Goal: Task Accomplishment & Management: Use online tool/utility

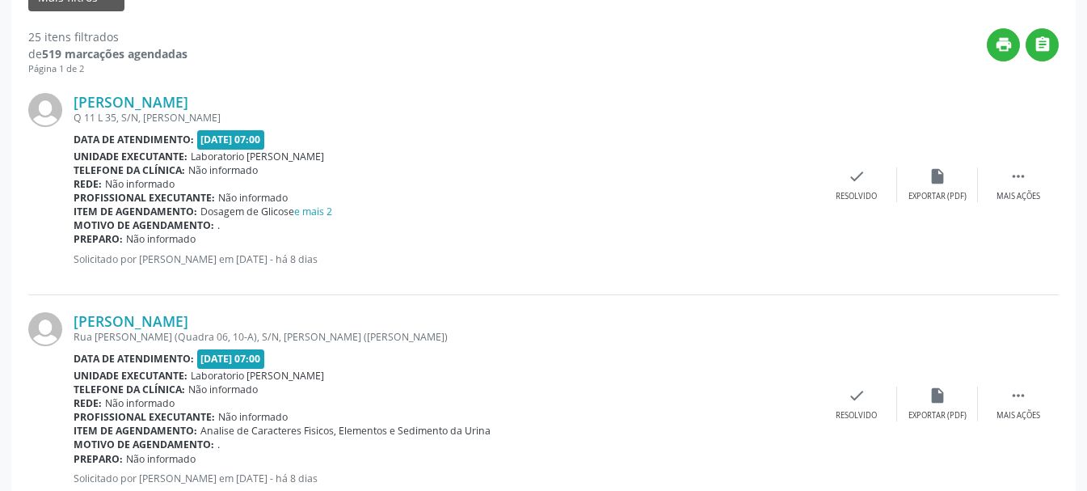
scroll to position [162, 0]
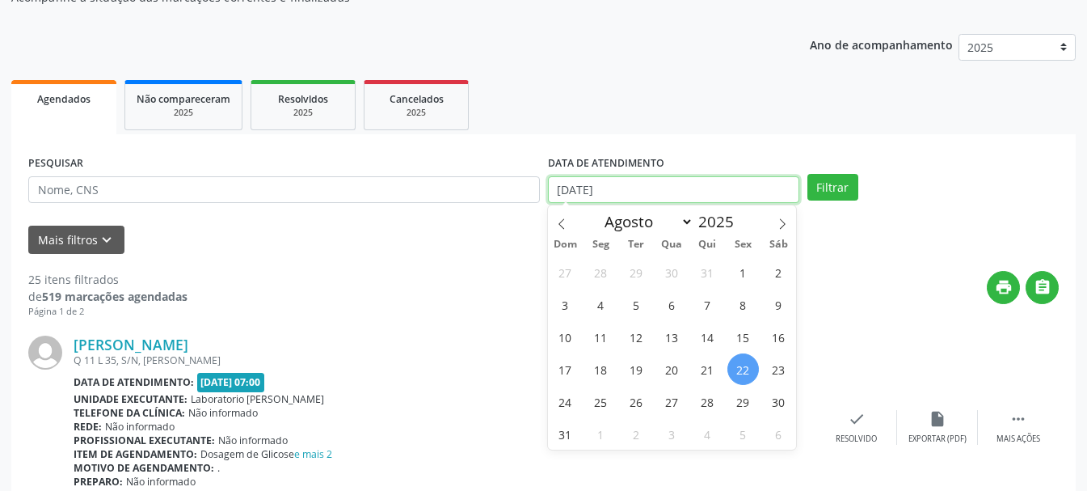
click at [600, 188] on input "[DATE]" at bounding box center [673, 189] width 251 height 27
click at [597, 402] on span "25" at bounding box center [601, 402] width 32 height 32
type input "[DATE]"
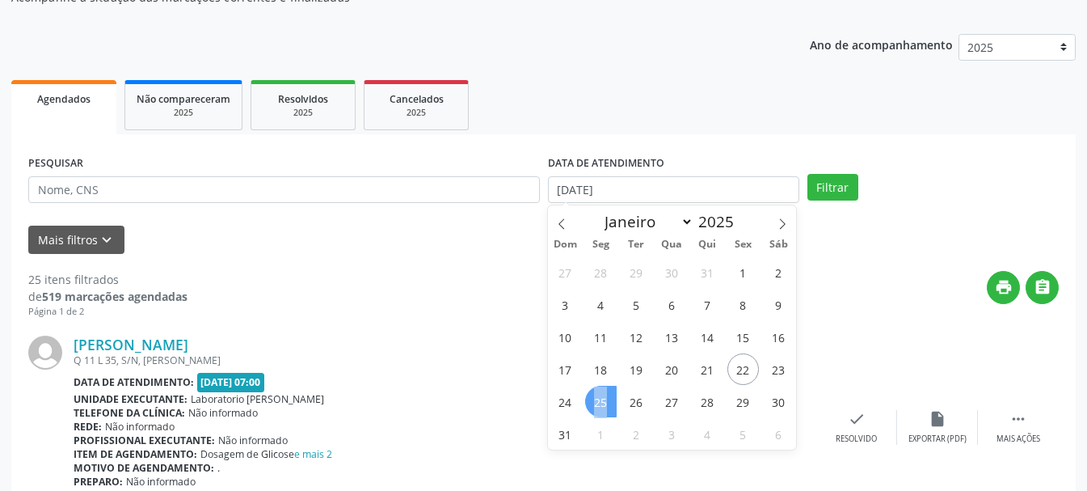
click at [597, 402] on span "25" at bounding box center [601, 402] width 32 height 32
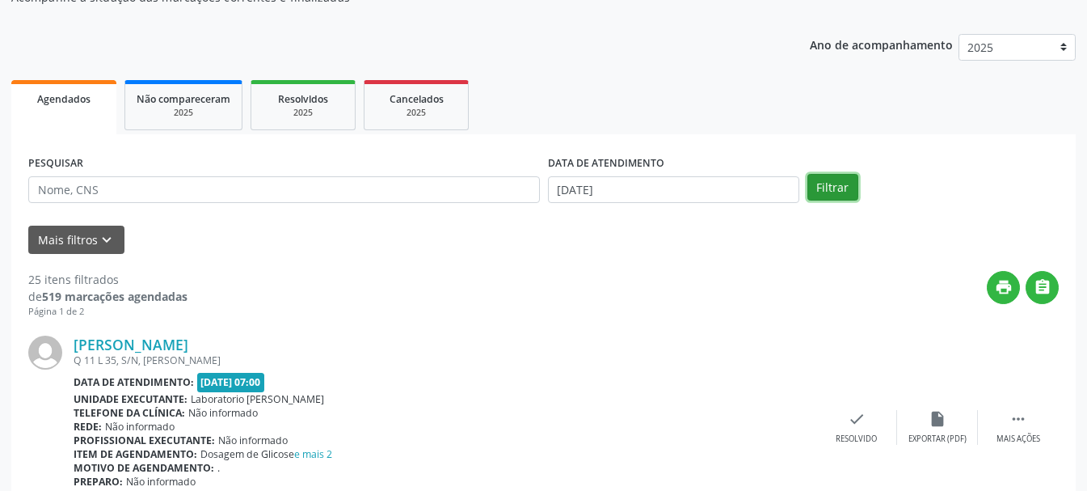
click at [840, 188] on button "Filtrar" at bounding box center [833, 187] width 51 height 27
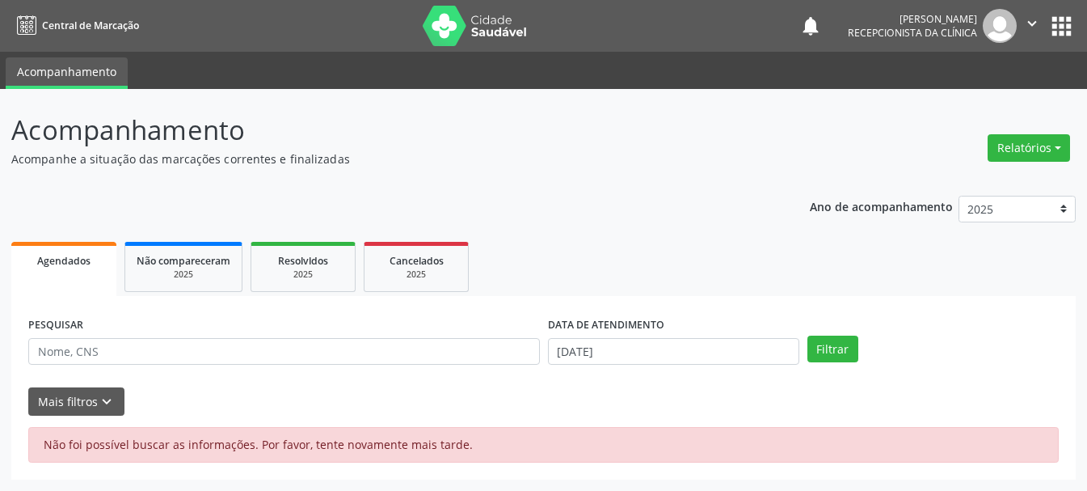
scroll to position [0, 0]
click at [817, 352] on button "Filtrar" at bounding box center [842, 349] width 51 height 27
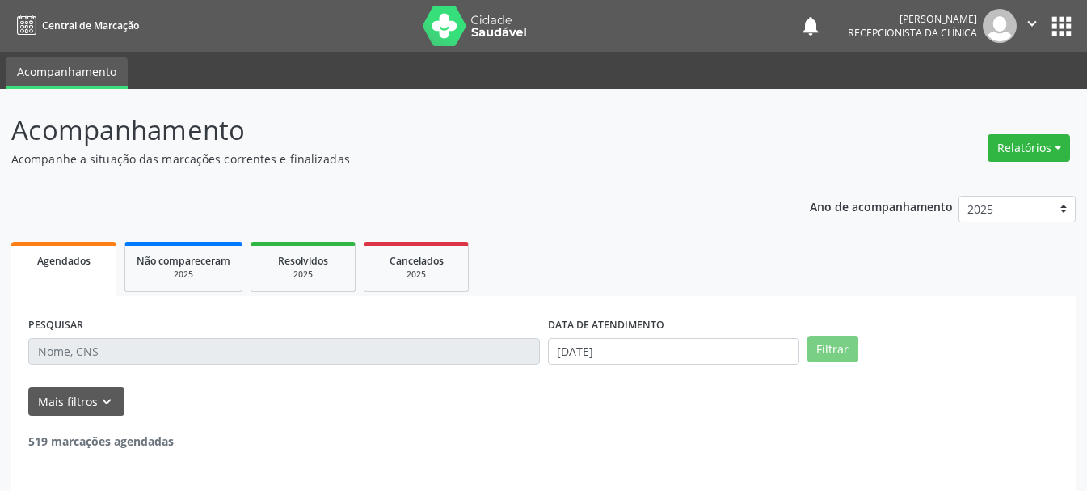
click at [841, 348] on button "Filtrar" at bounding box center [833, 349] width 51 height 27
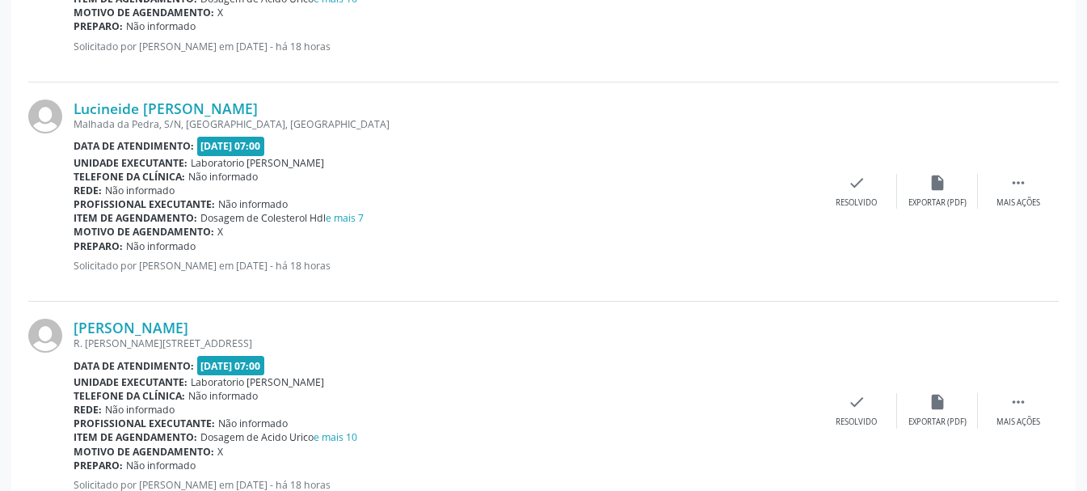
scroll to position [3351, 0]
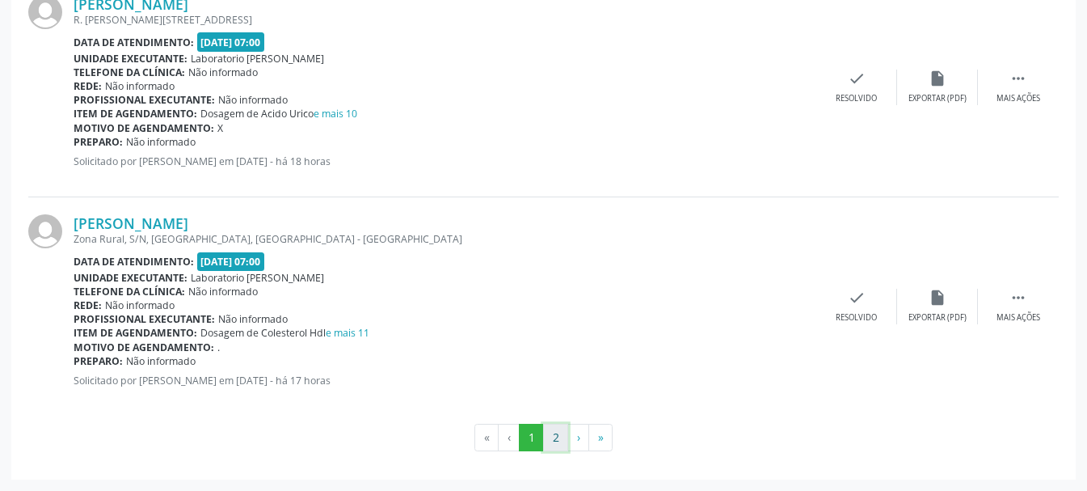
click at [556, 438] on button "2" at bounding box center [555, 437] width 25 height 27
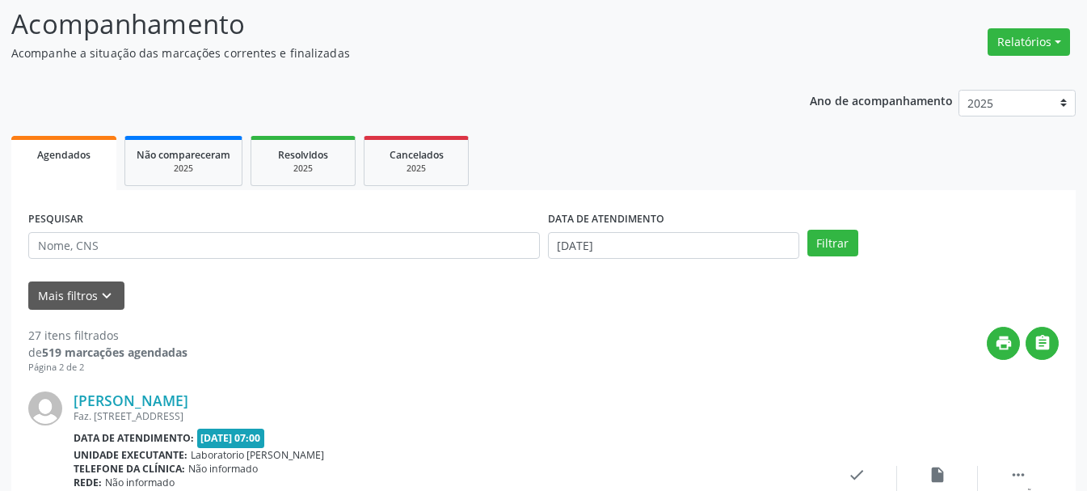
scroll to position [268, 0]
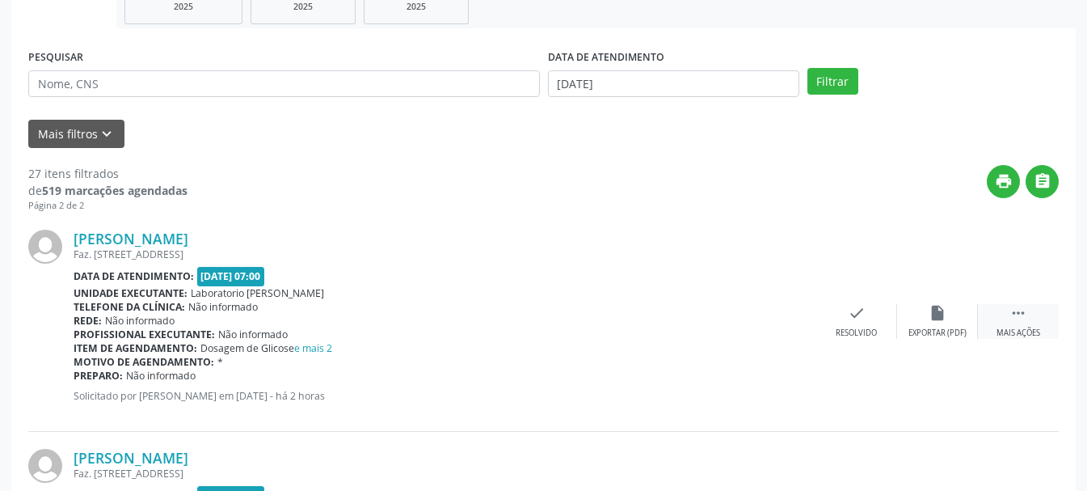
click at [1016, 319] on icon "" at bounding box center [1019, 313] width 18 height 18
click at [776, 327] on div "print Imprimir" at bounding box center [776, 321] width 81 height 35
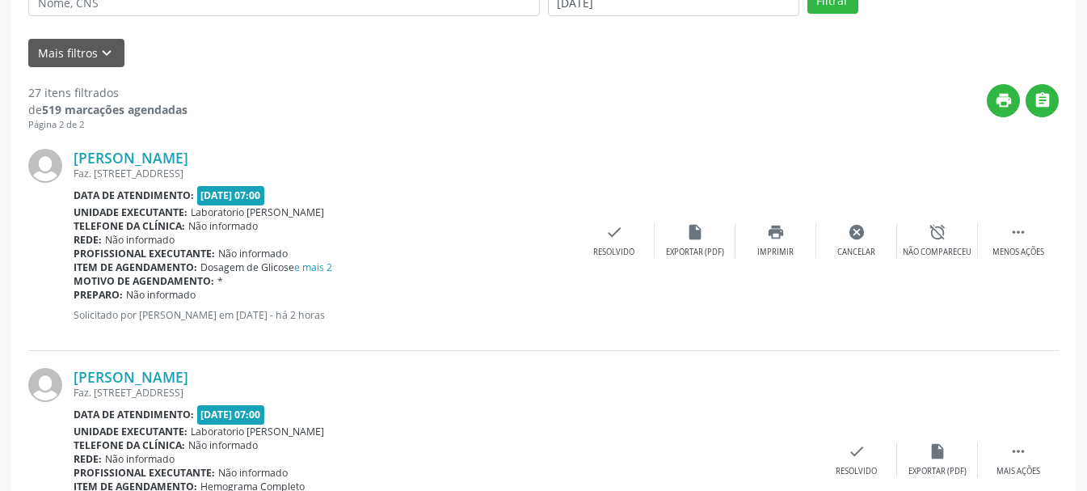
scroll to position [429, 0]
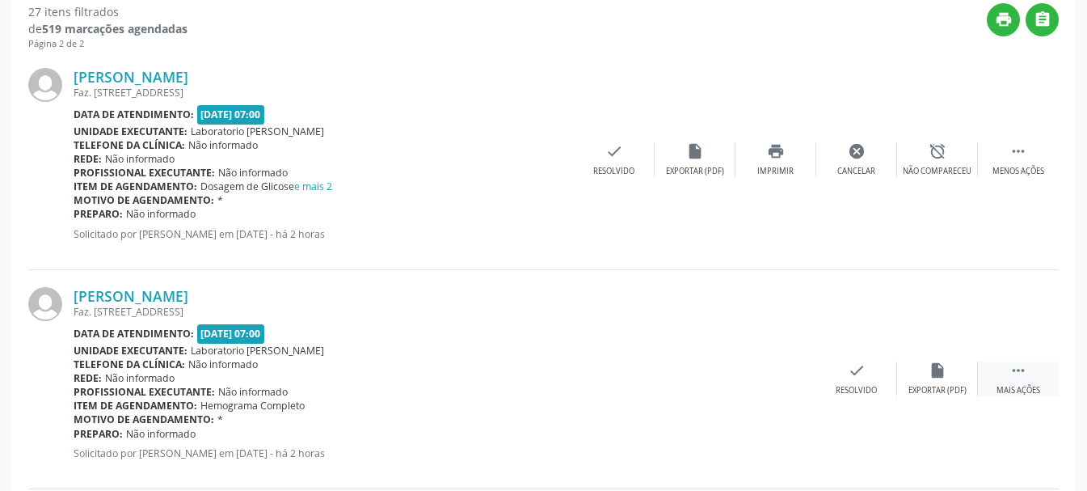
click at [1019, 386] on div "Mais ações" at bounding box center [1019, 390] width 44 height 11
click at [780, 378] on icon "print" at bounding box center [776, 370] width 18 height 18
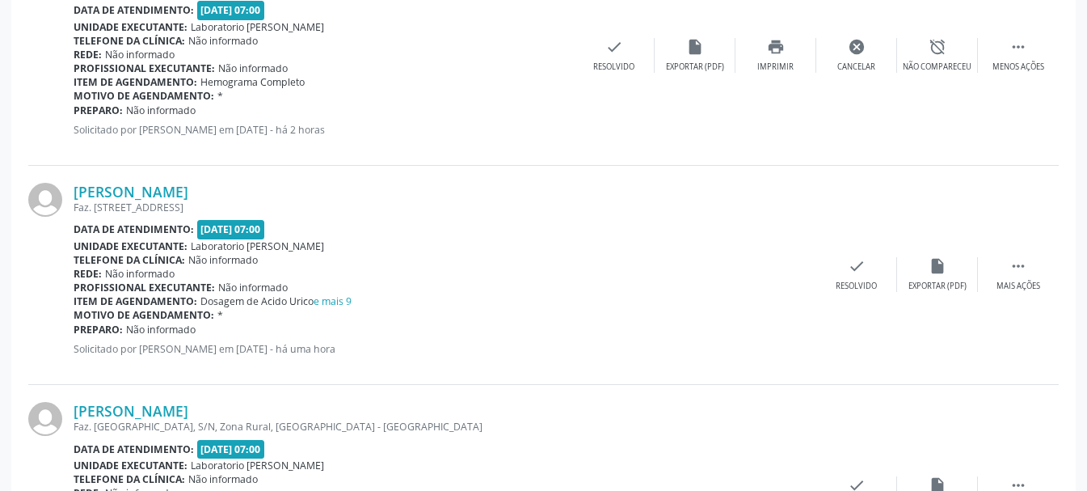
scroll to position [914, 0]
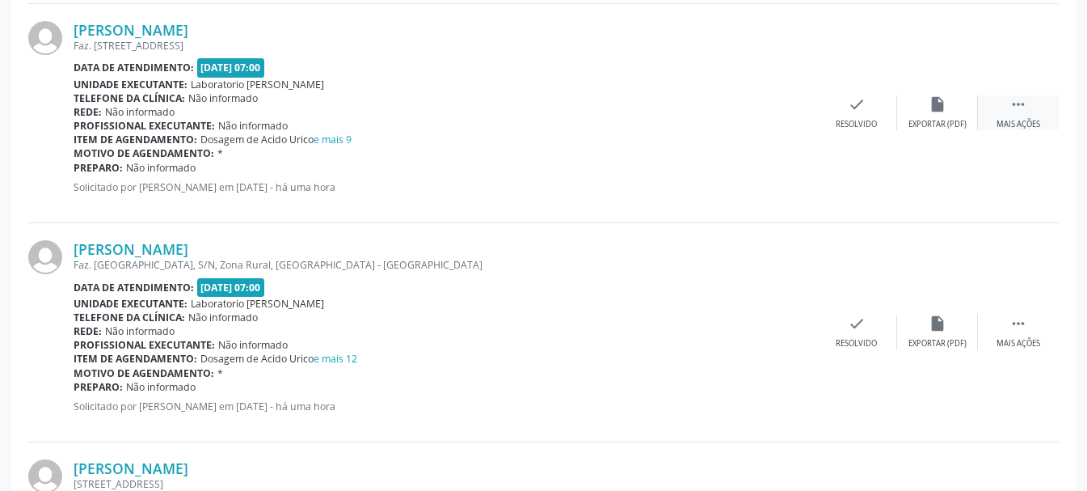
click at [1034, 113] on div " Mais ações" at bounding box center [1018, 112] width 81 height 35
click at [788, 117] on div "print Imprimir" at bounding box center [776, 112] width 81 height 35
click at [1019, 330] on icon "" at bounding box center [1019, 323] width 18 height 18
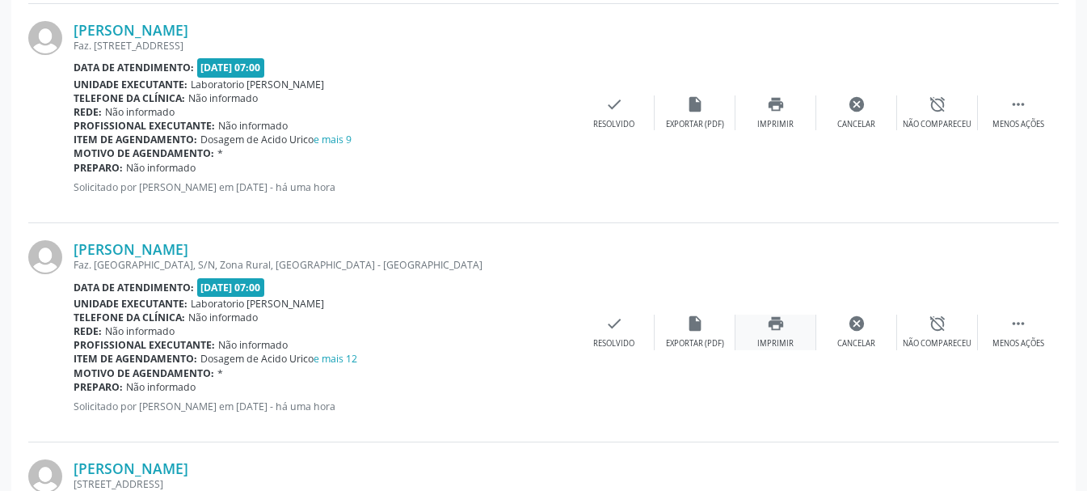
click at [774, 340] on div "Imprimir" at bounding box center [776, 343] width 36 height 11
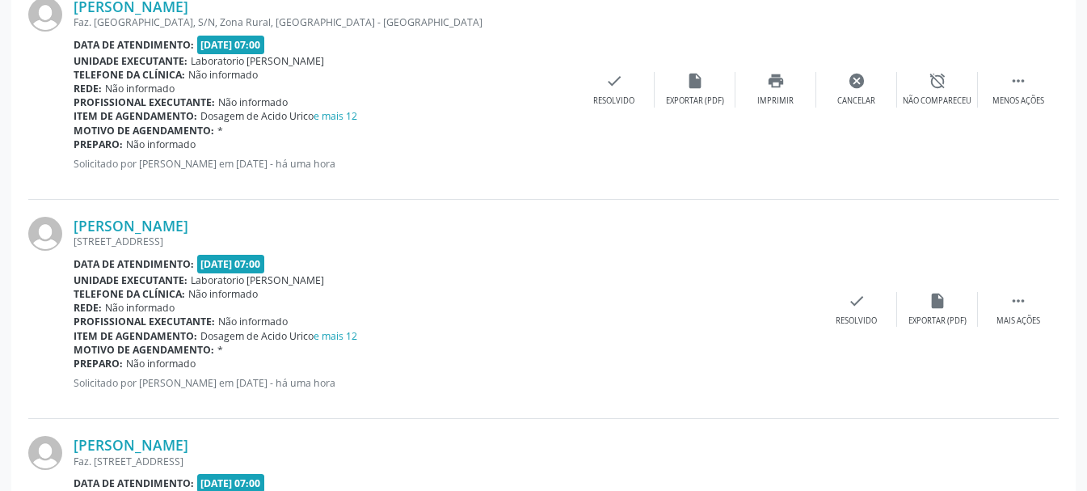
scroll to position [1238, 0]
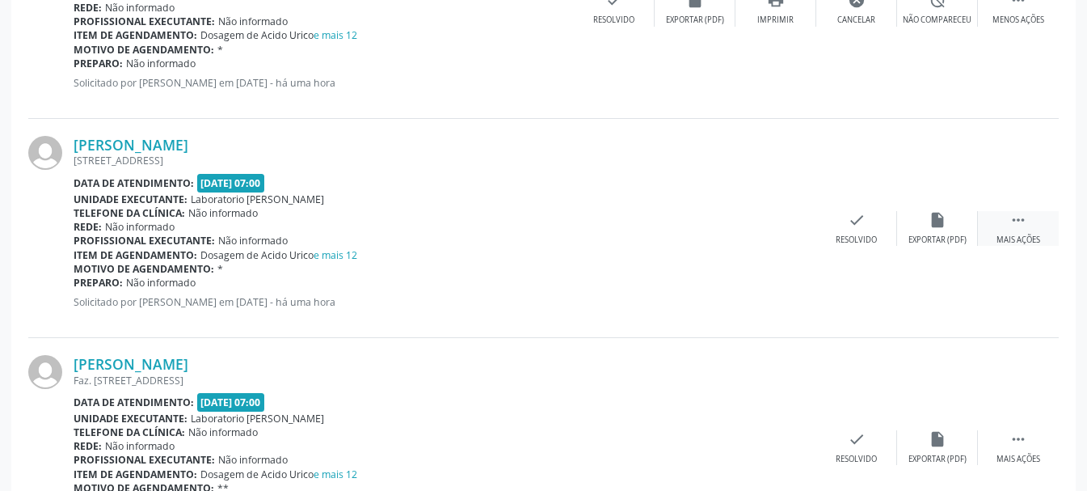
click at [1015, 222] on icon "" at bounding box center [1019, 220] width 18 height 18
click at [787, 231] on div "print Imprimir" at bounding box center [776, 228] width 81 height 35
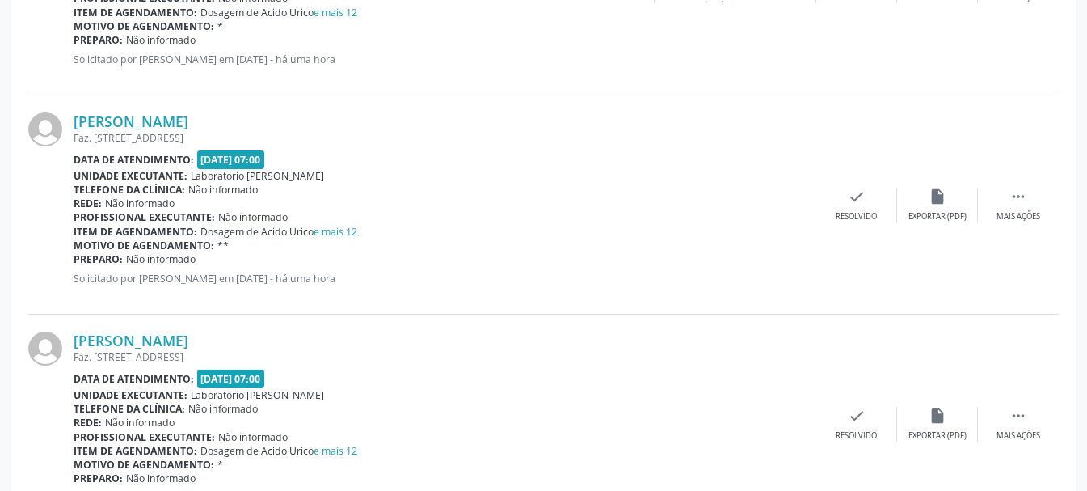
scroll to position [1561, 0]
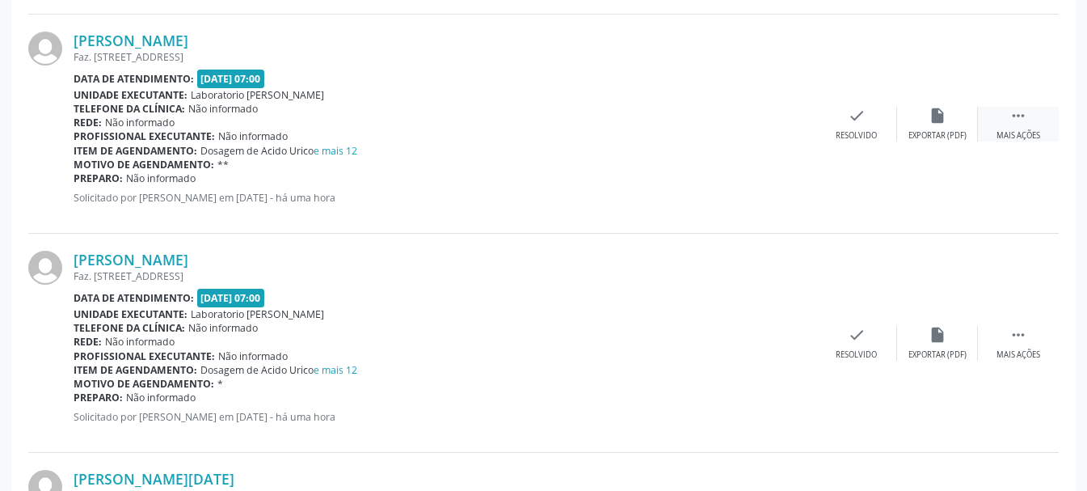
click at [1006, 130] on div "Mais ações" at bounding box center [1019, 135] width 44 height 11
click at [771, 124] on icon "print" at bounding box center [776, 116] width 18 height 18
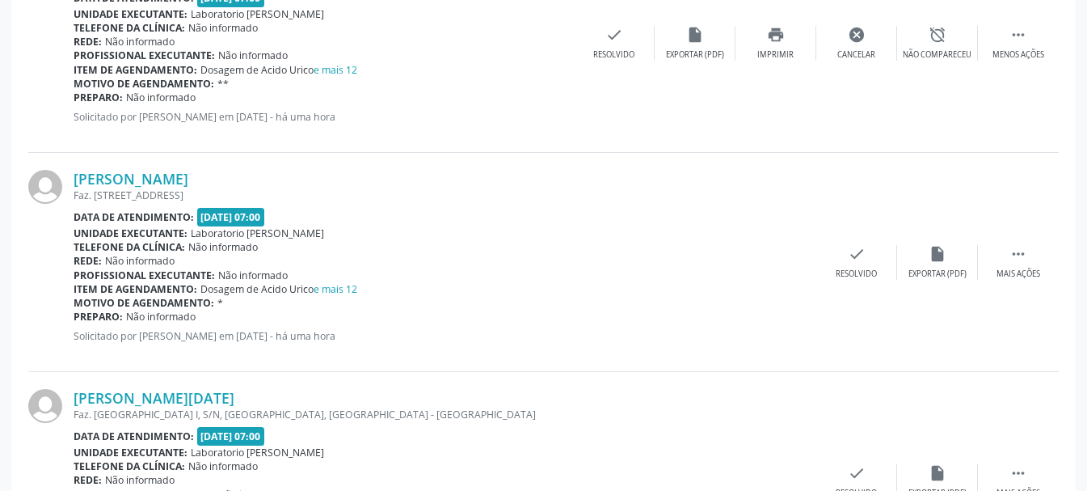
scroll to position [1723, 0]
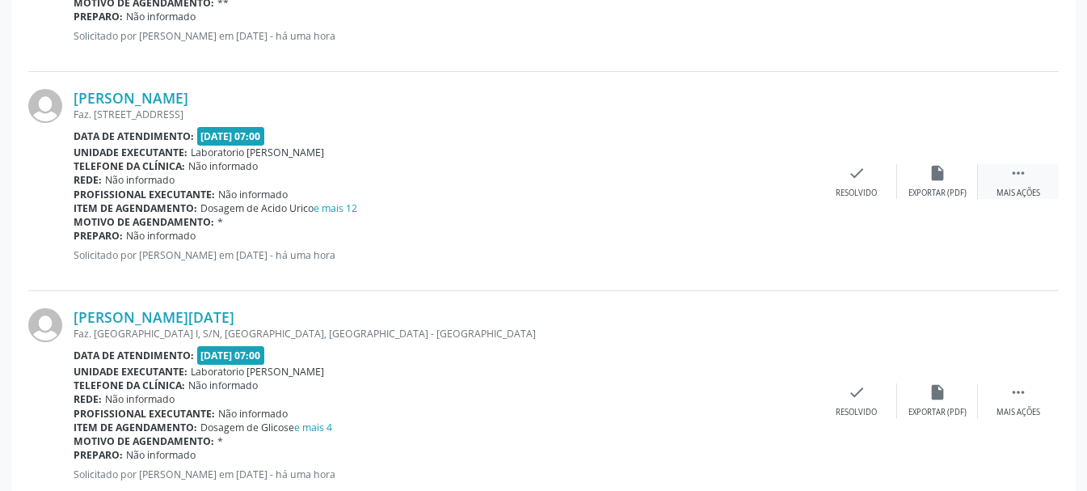
click at [1014, 183] on div " Mais ações" at bounding box center [1018, 181] width 81 height 35
click at [774, 188] on div "Imprimir" at bounding box center [776, 193] width 36 height 11
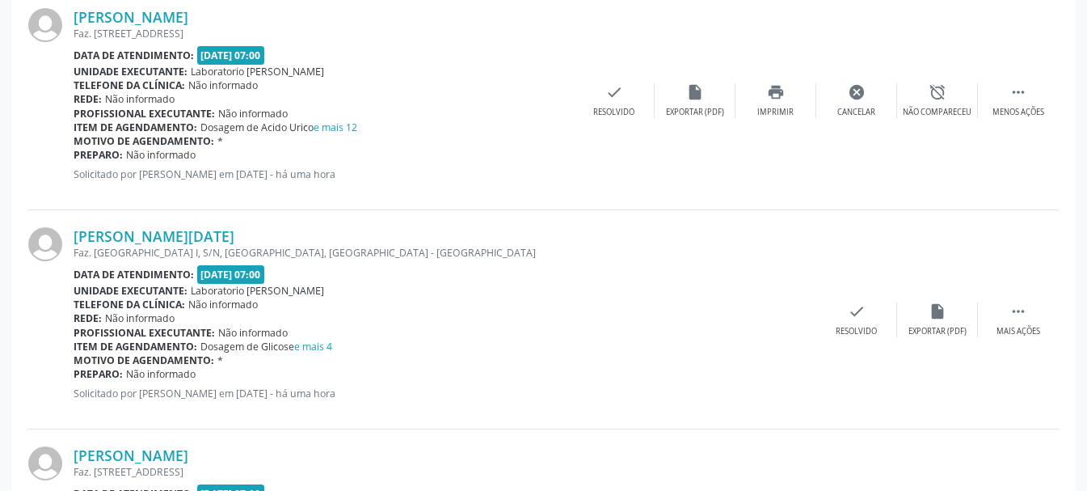
scroll to position [1884, 0]
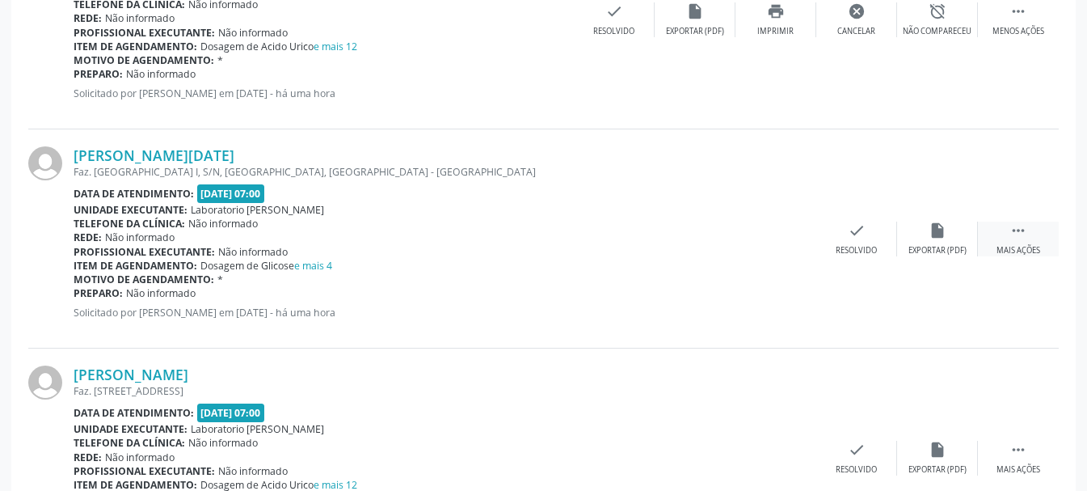
click at [997, 237] on div " Mais ações" at bounding box center [1018, 239] width 81 height 35
click at [779, 238] on icon "print" at bounding box center [776, 231] width 18 height 18
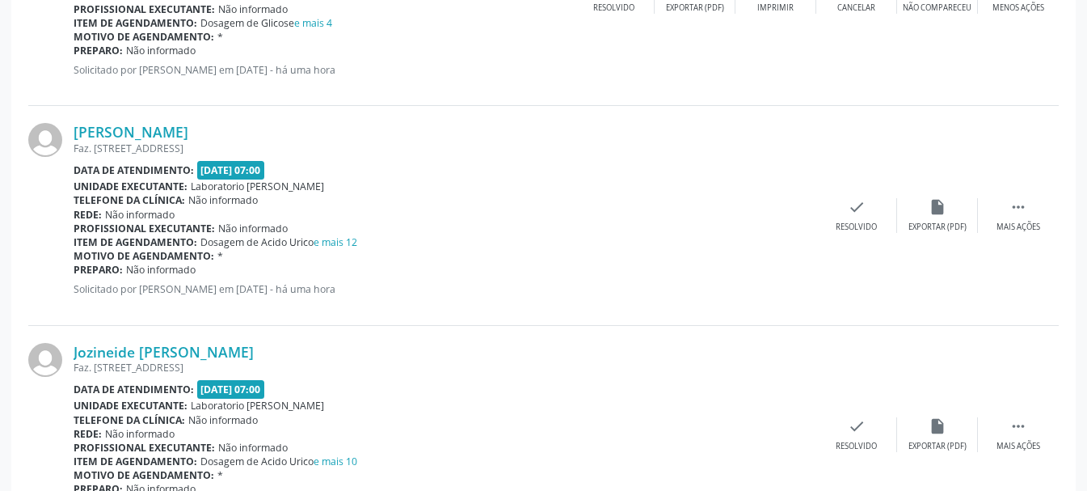
scroll to position [2208, 0]
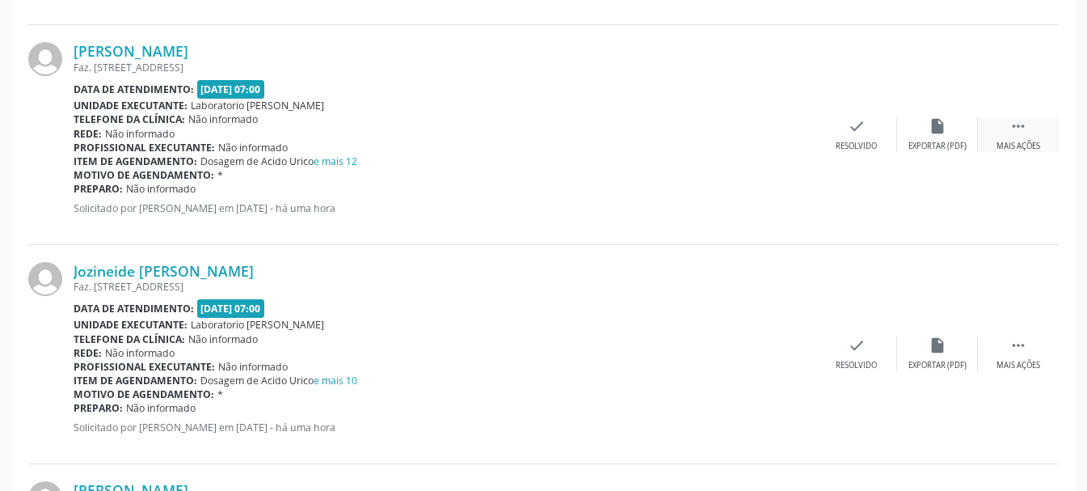
click at [1006, 124] on div " Mais ações" at bounding box center [1018, 134] width 81 height 35
click at [779, 141] on div "Imprimir" at bounding box center [776, 146] width 36 height 11
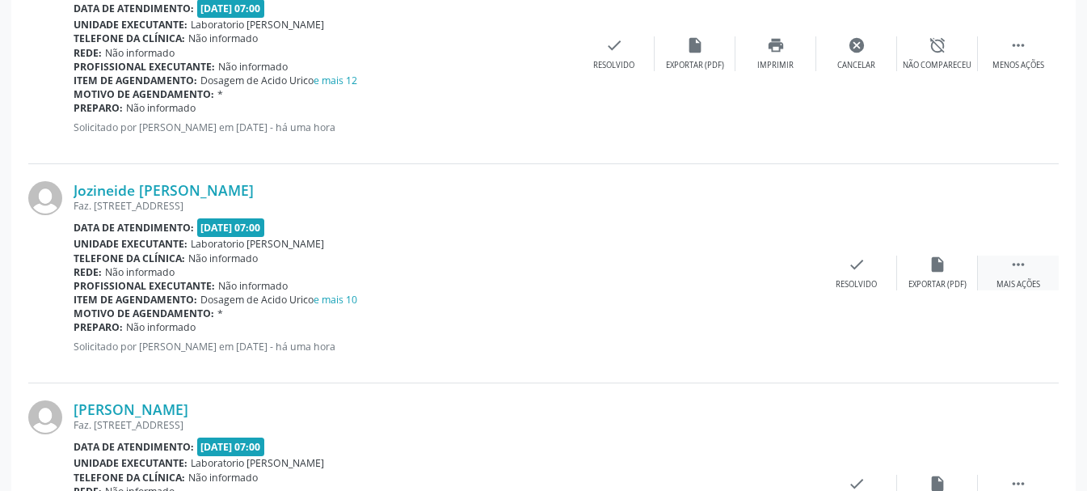
click at [1013, 284] on div "Mais ações" at bounding box center [1019, 284] width 44 height 11
click at [780, 271] on icon "print" at bounding box center [776, 264] width 18 height 18
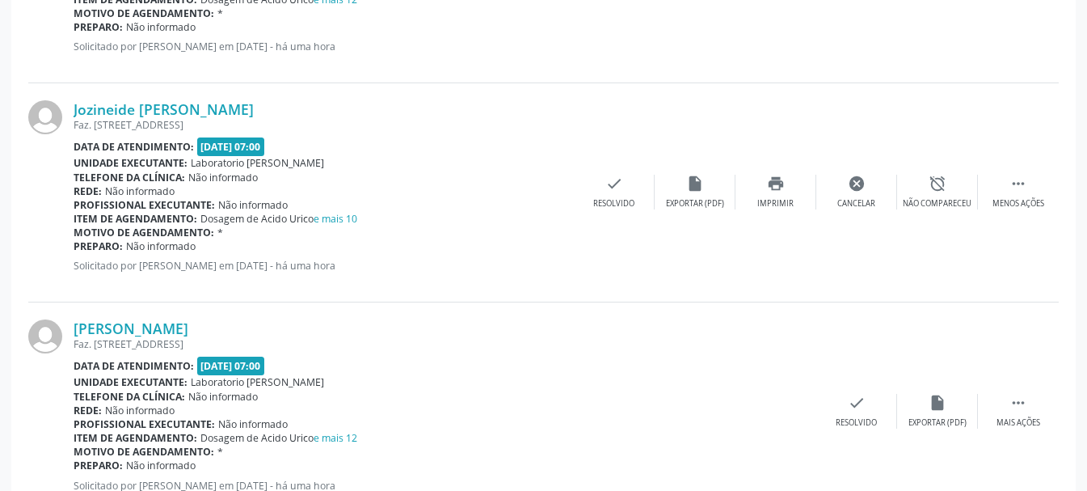
scroll to position [2531, 0]
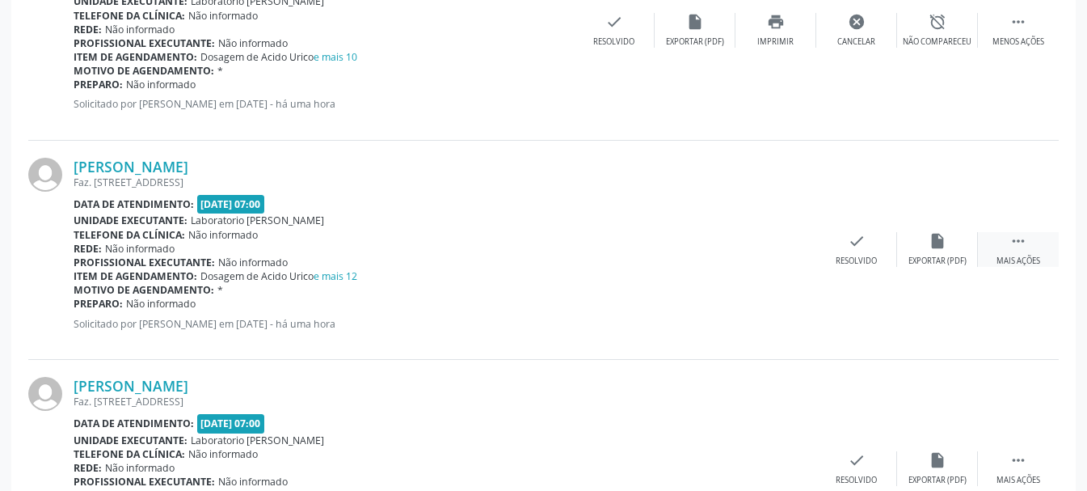
click at [1011, 242] on icon "" at bounding box center [1019, 241] width 18 height 18
click at [787, 246] on div "print Imprimir" at bounding box center [776, 249] width 81 height 35
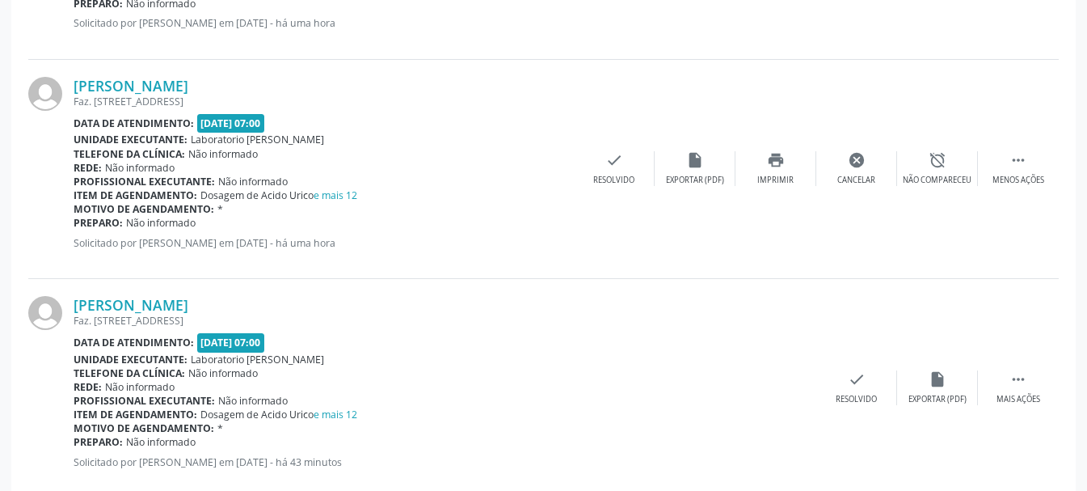
scroll to position [2693, 0]
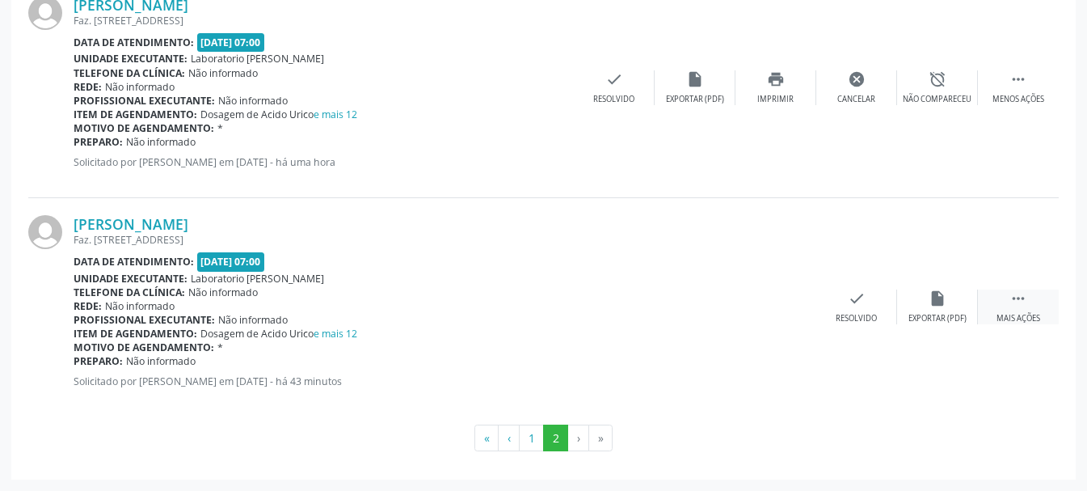
click at [1003, 302] on div " Mais ações" at bounding box center [1018, 306] width 81 height 35
click at [783, 312] on div "print Imprimir" at bounding box center [776, 306] width 81 height 35
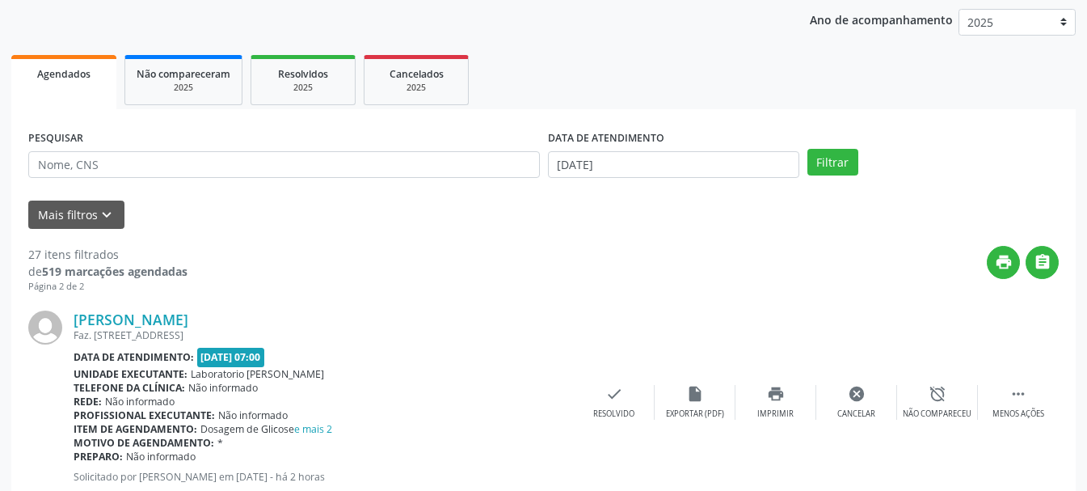
scroll to position [0, 0]
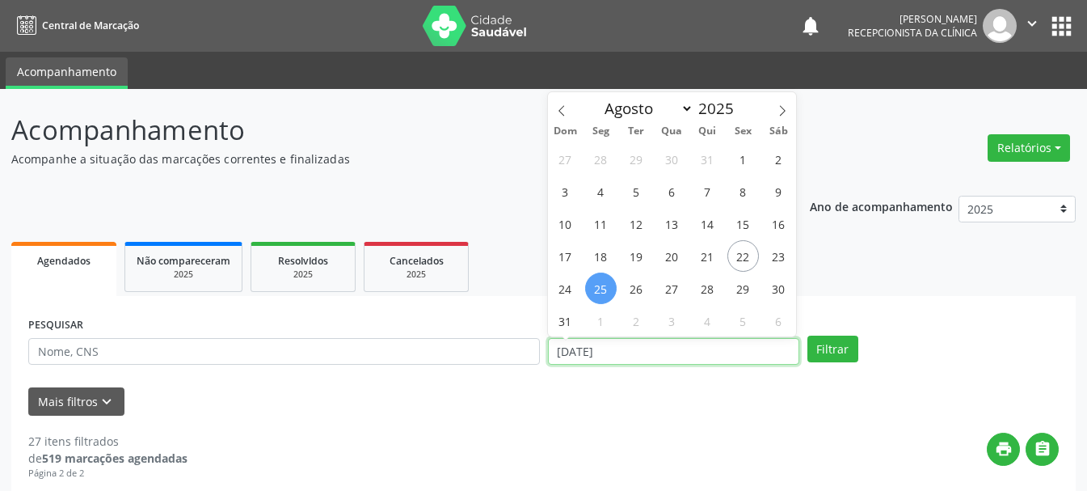
click at [618, 348] on input "[DATE]" at bounding box center [673, 351] width 251 height 27
click at [711, 256] on span "21" at bounding box center [708, 256] width 32 height 32
type input "21/08/2025"
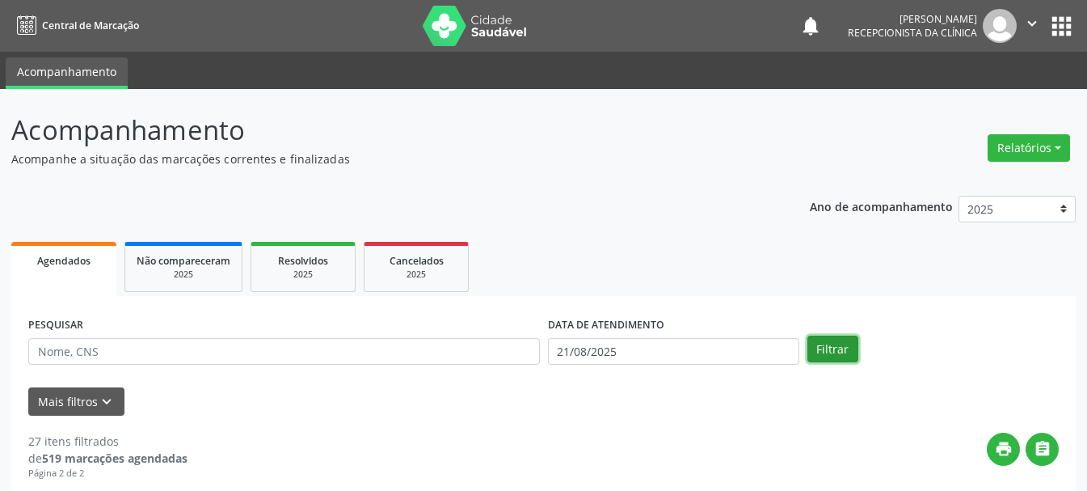
click at [839, 344] on button "Filtrar" at bounding box center [833, 349] width 51 height 27
